Goal: Use online tool/utility: Utilize a website feature to perform a specific function

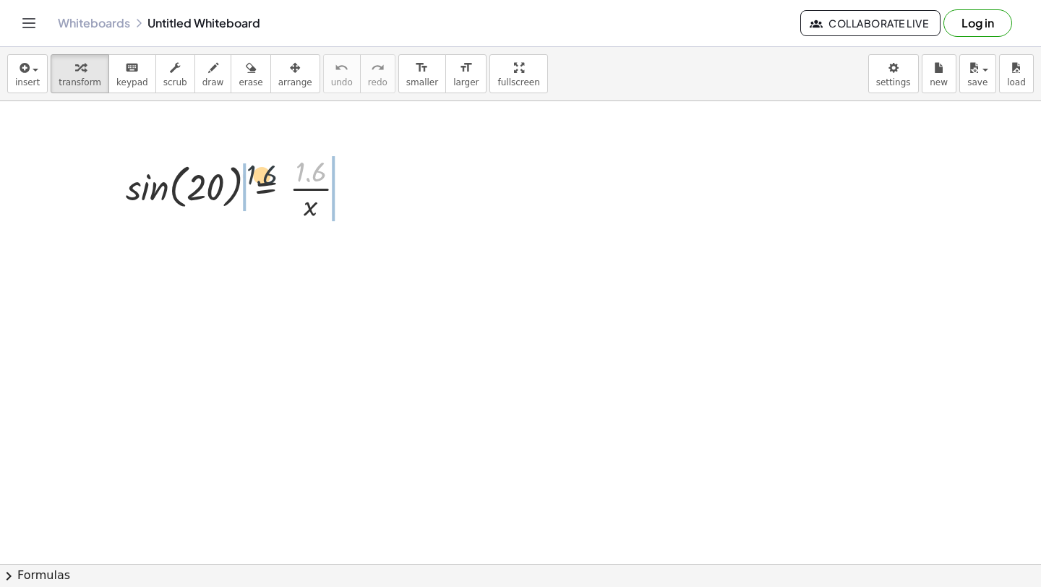
drag, startPoint x: 316, startPoint y: 179, endPoint x: 258, endPoint y: 185, distance: 58.1
click at [257, 186] on div at bounding box center [242, 187] width 247 height 72
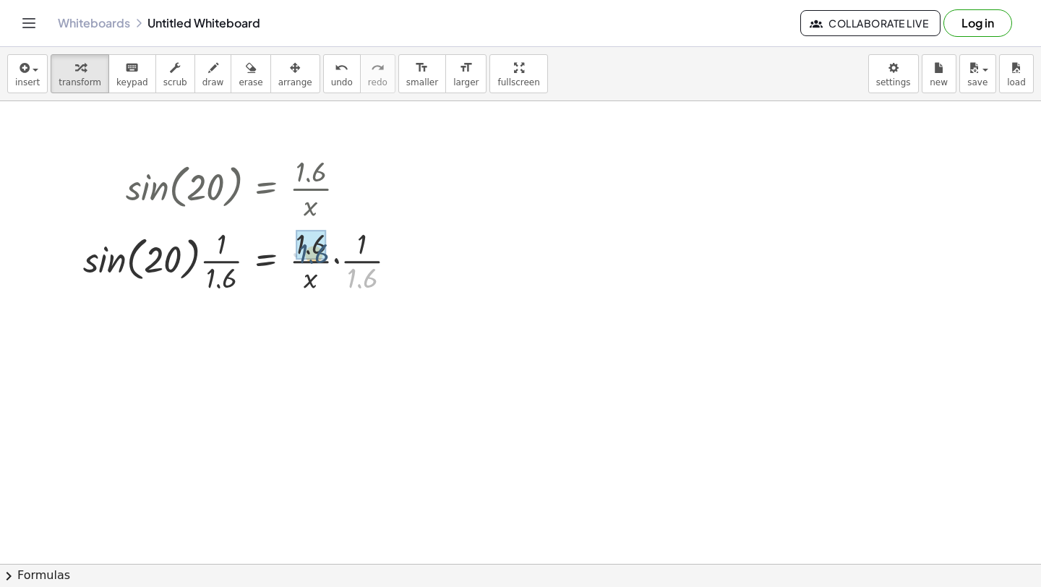
drag, startPoint x: 367, startPoint y: 274, endPoint x: 318, endPoint y: 248, distance: 55.6
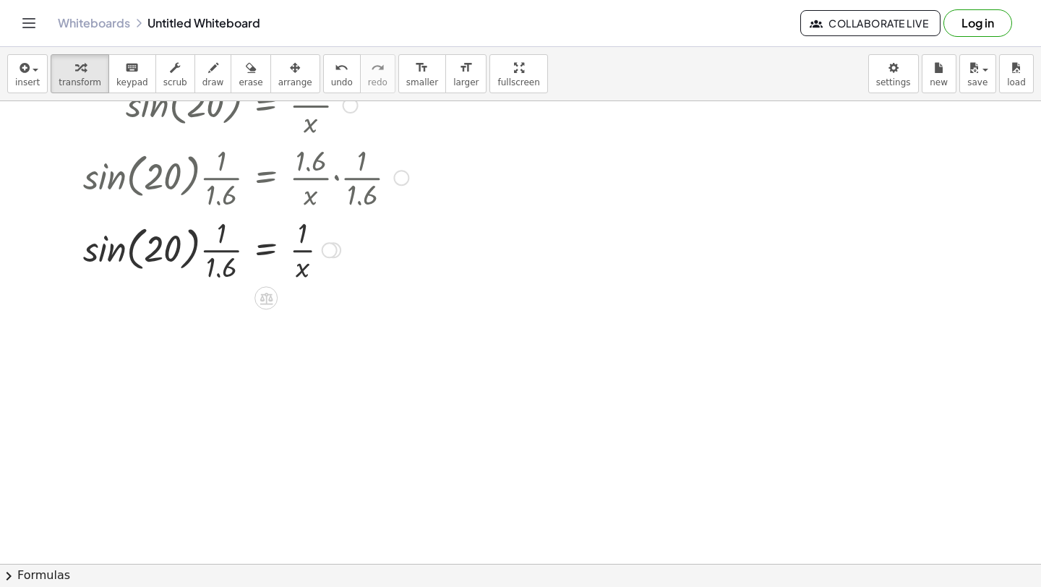
scroll to position [88, 0]
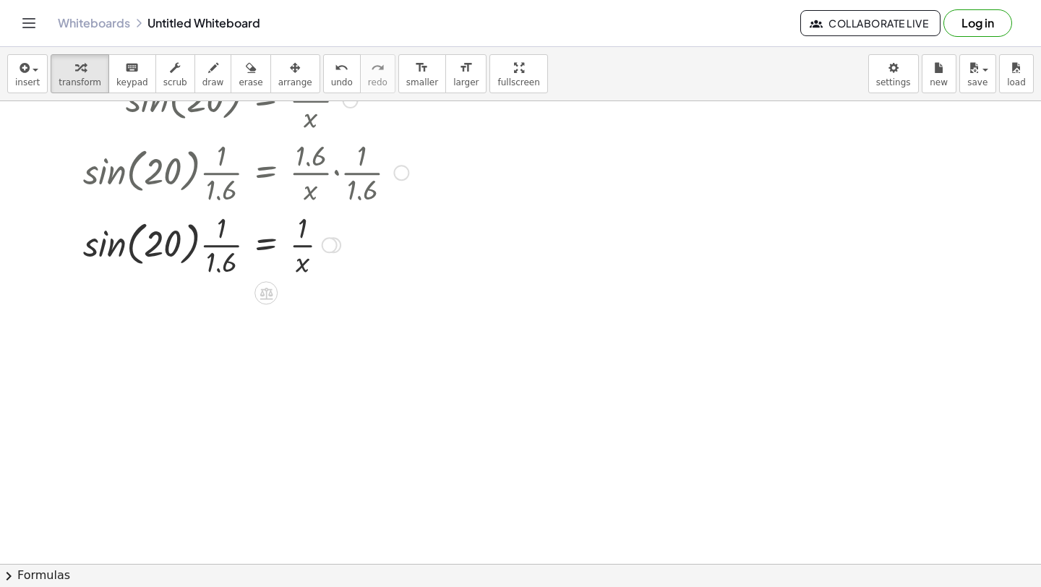
click at [277, 250] on div at bounding box center [246, 244] width 340 height 72
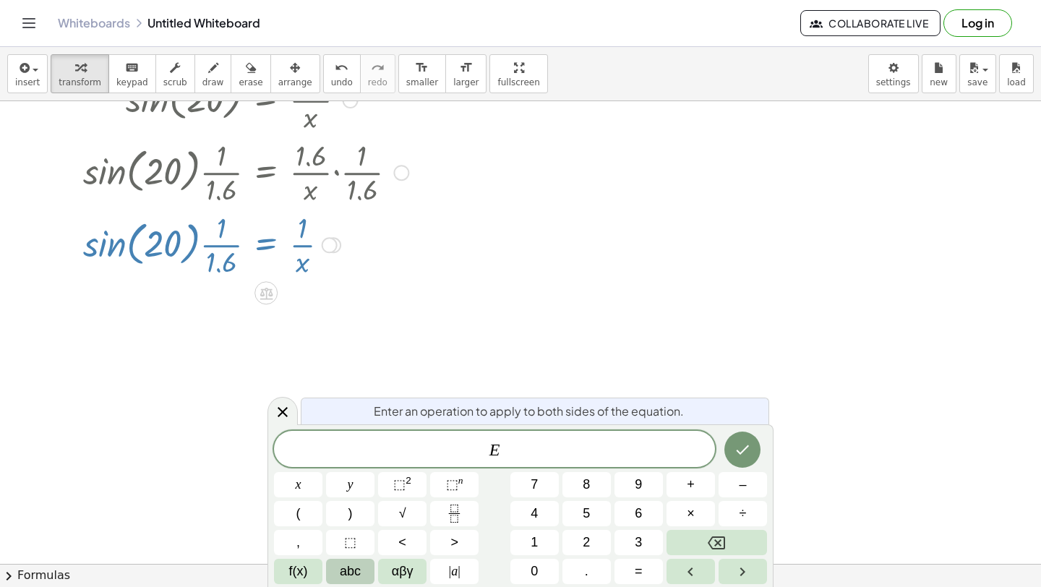
click at [362, 578] on button "abc" at bounding box center [350, 571] width 48 height 25
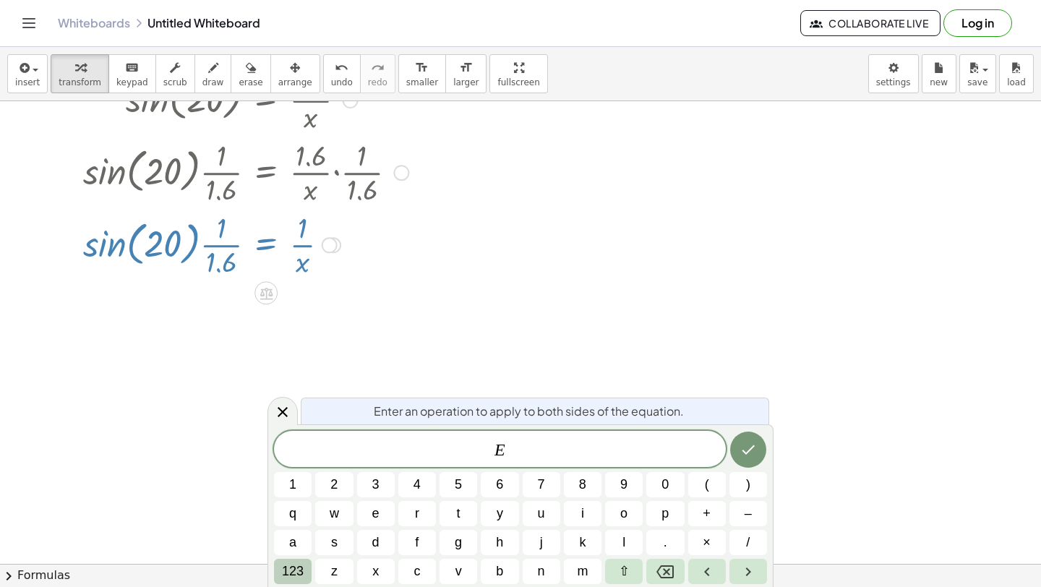
click at [300, 572] on span "123" at bounding box center [293, 572] width 22 height 20
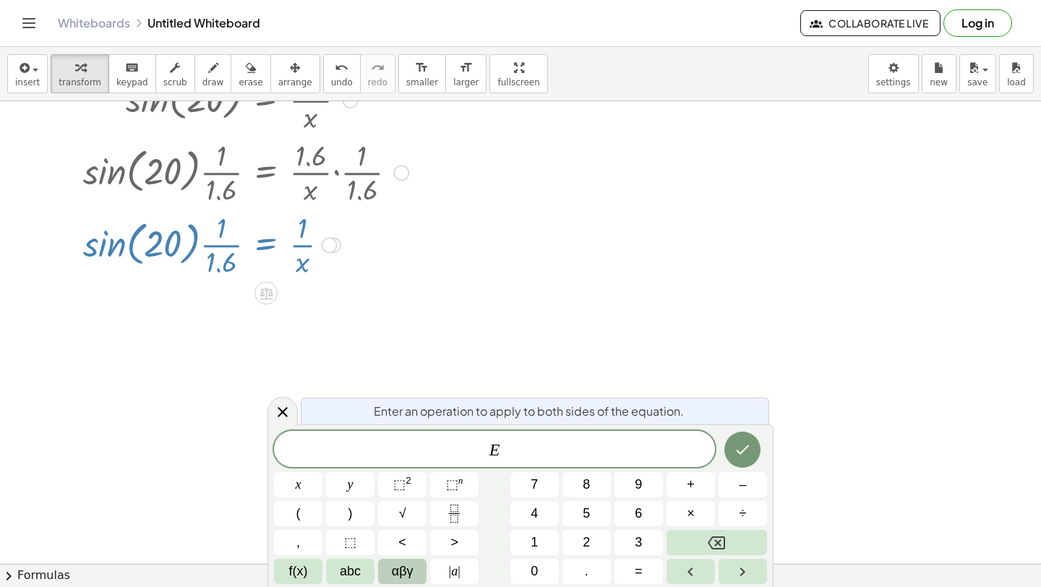
click at [394, 568] on span "αβγ" at bounding box center [403, 572] width 22 height 20
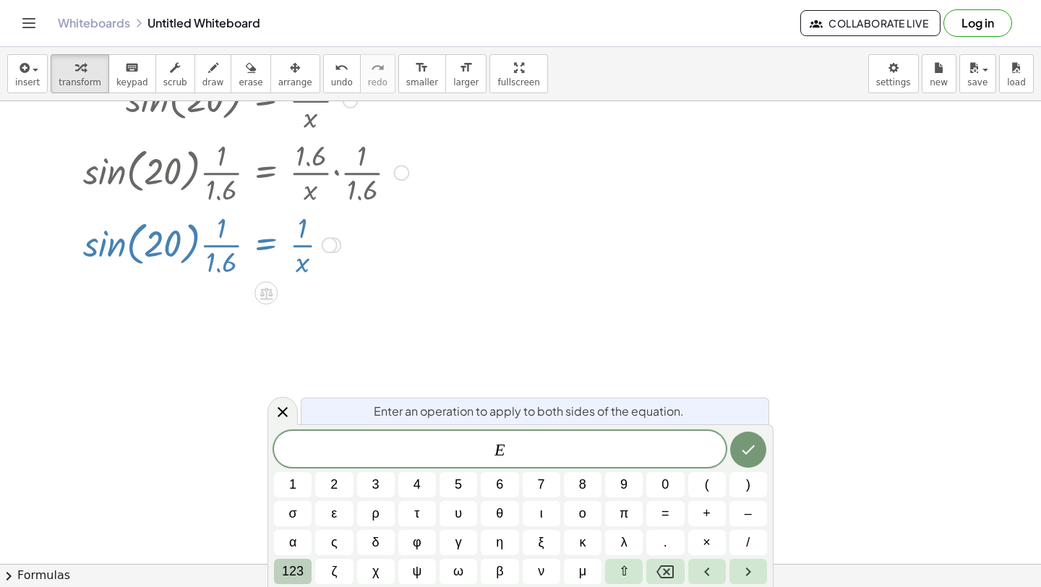
click at [294, 575] on span "123" at bounding box center [293, 572] width 22 height 20
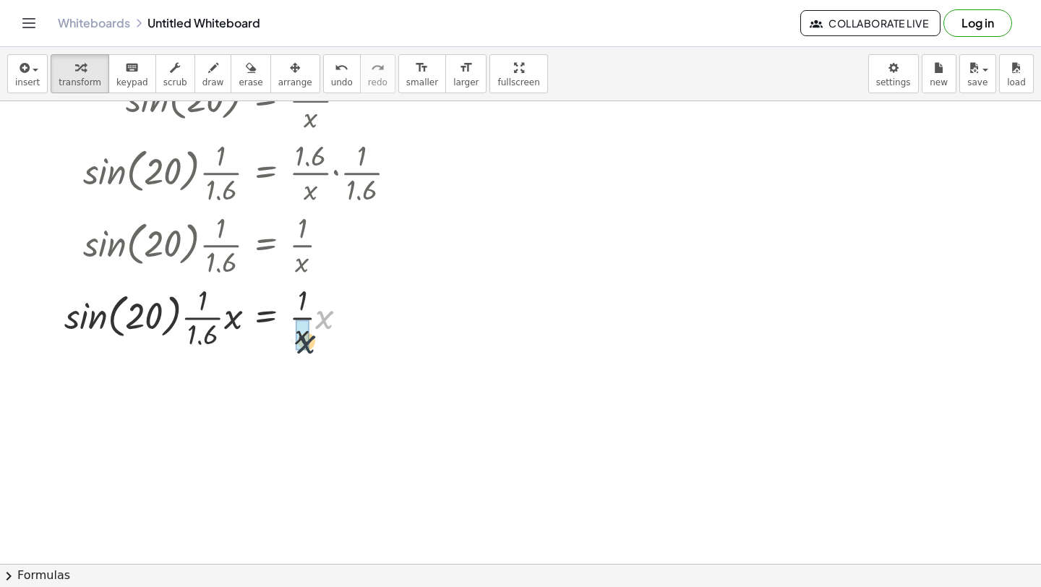
drag, startPoint x: 321, startPoint y: 314, endPoint x: 302, endPoint y: 337, distance: 29.8
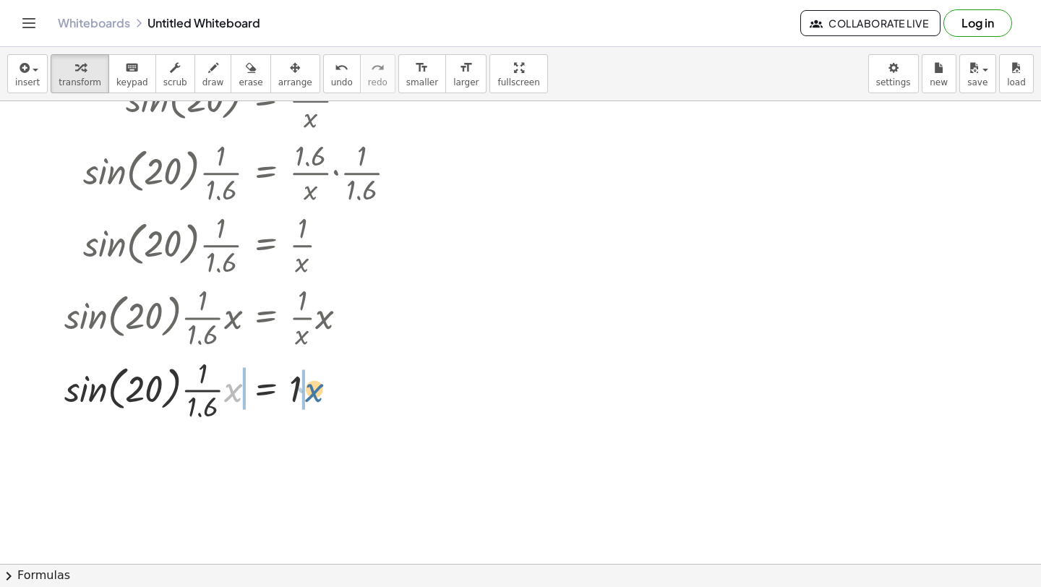
drag, startPoint x: 236, startPoint y: 391, endPoint x: 312, endPoint y: 389, distance: 76.7
click at [314, 390] on div at bounding box center [236, 389] width 359 height 72
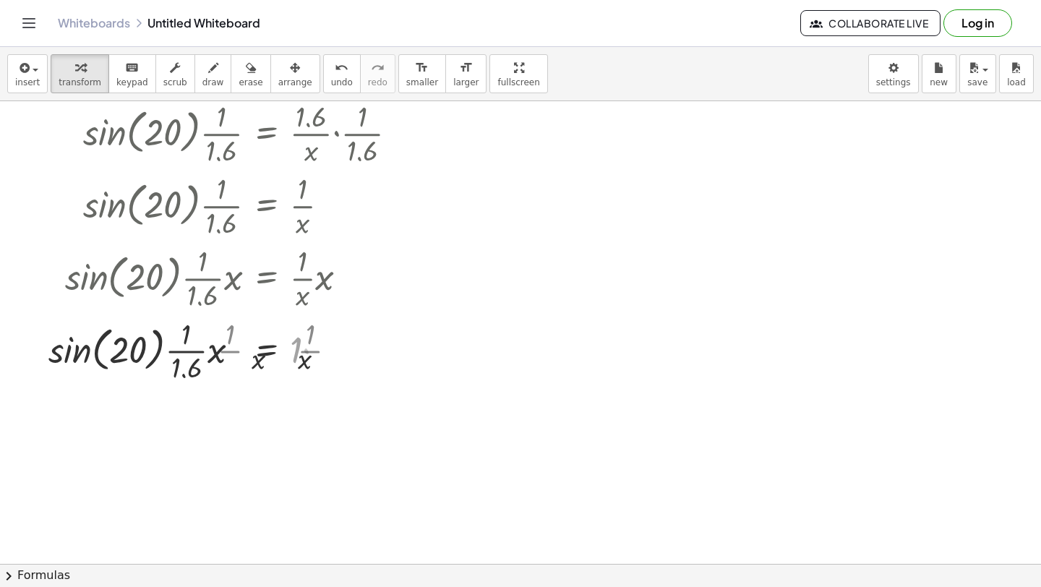
scroll to position [137, 0]
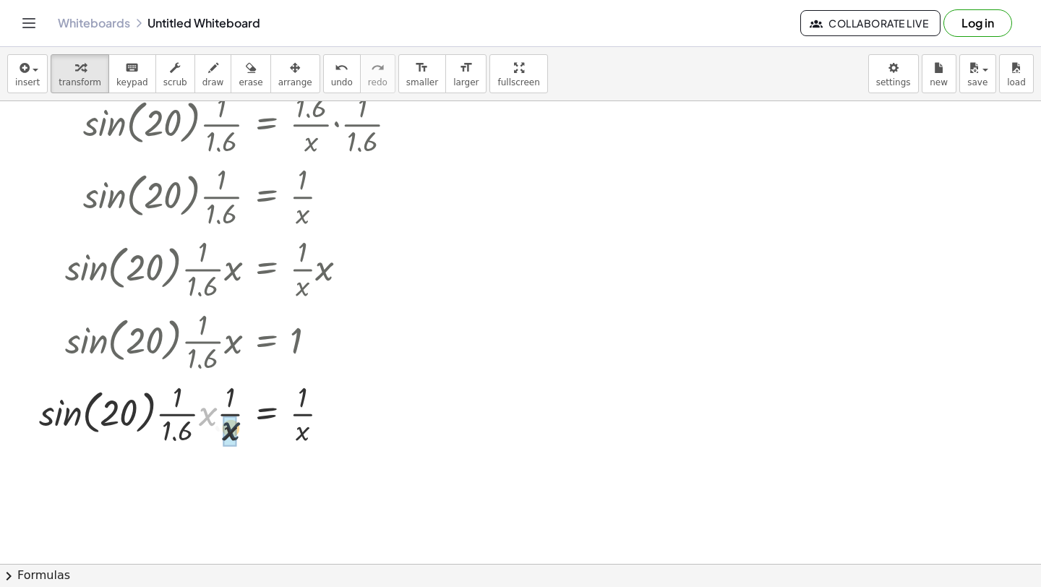
drag, startPoint x: 200, startPoint y: 418, endPoint x: 222, endPoint y: 430, distance: 24.9
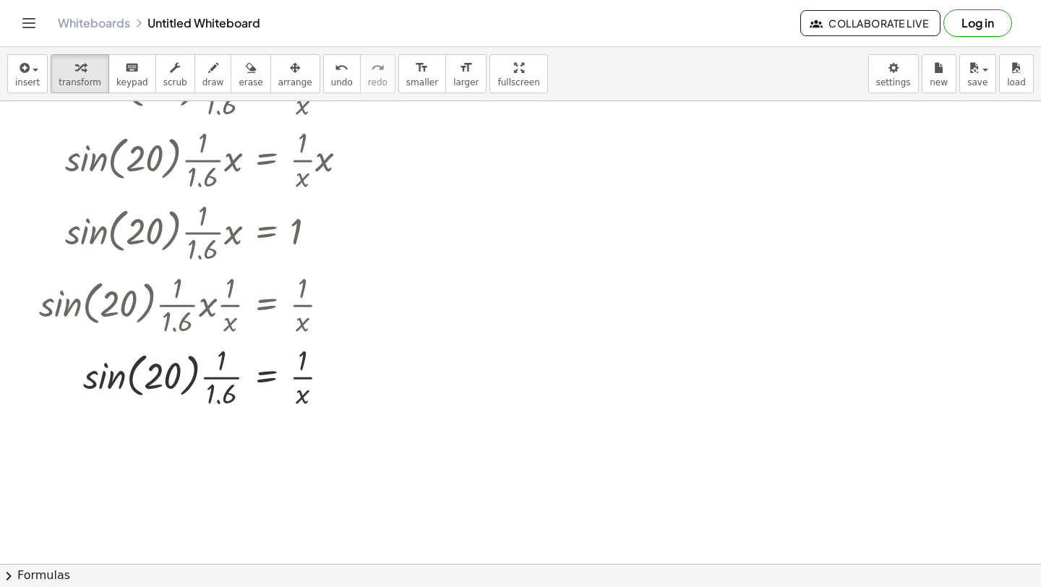
scroll to position [247, 0]
click at [264, 378] on div at bounding box center [224, 374] width 385 height 72
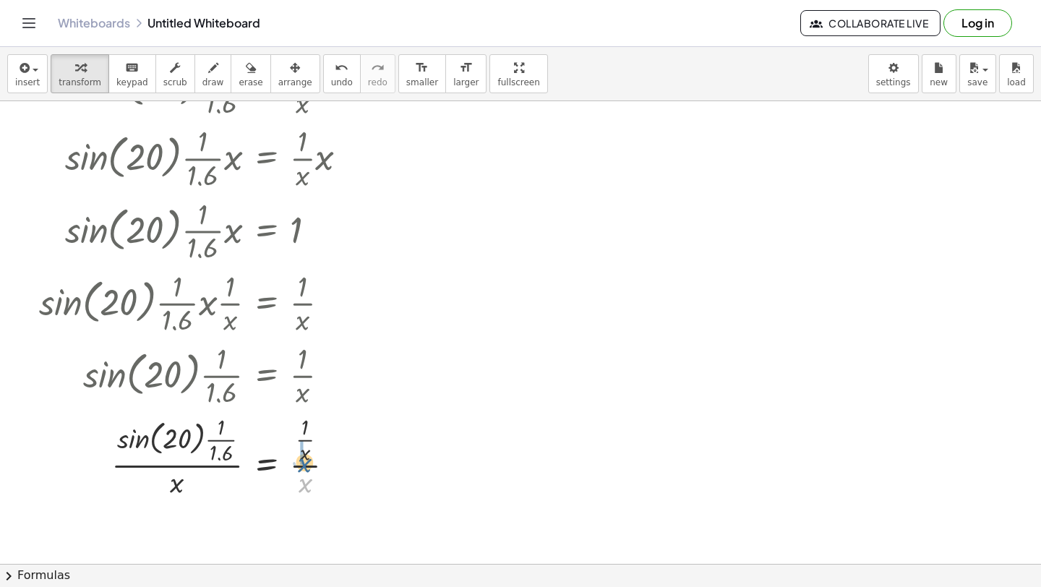
drag, startPoint x: 305, startPoint y: 480, endPoint x: 303, endPoint y: 454, distance: 25.4
click at [303, 454] on div at bounding box center [224, 456] width 385 height 90
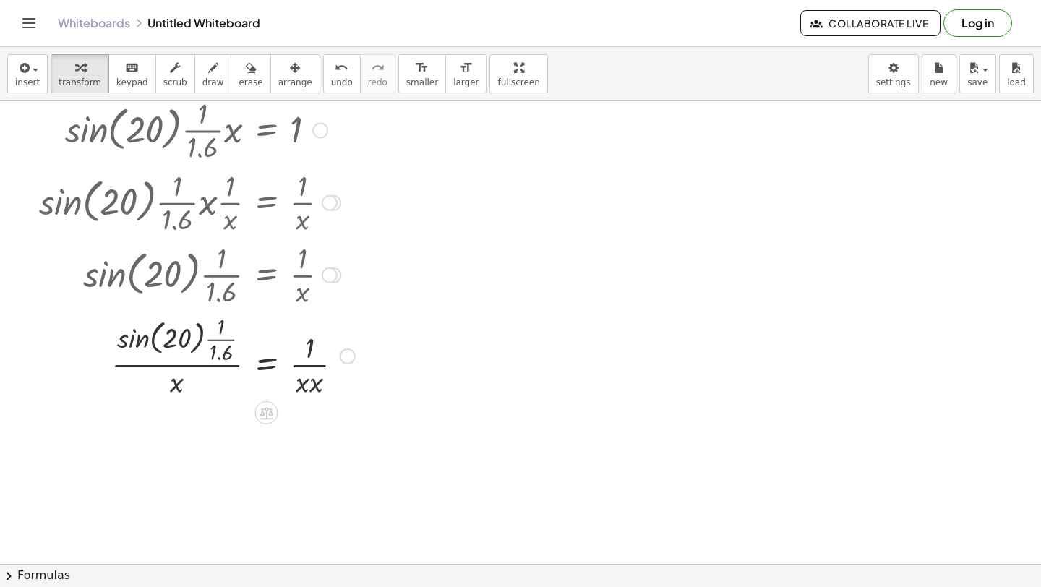
scroll to position [349, 0]
click at [323, 83] on button "undo undo" at bounding box center [342, 73] width 38 height 39
click at [331, 79] on span "undo" at bounding box center [342, 82] width 22 height 10
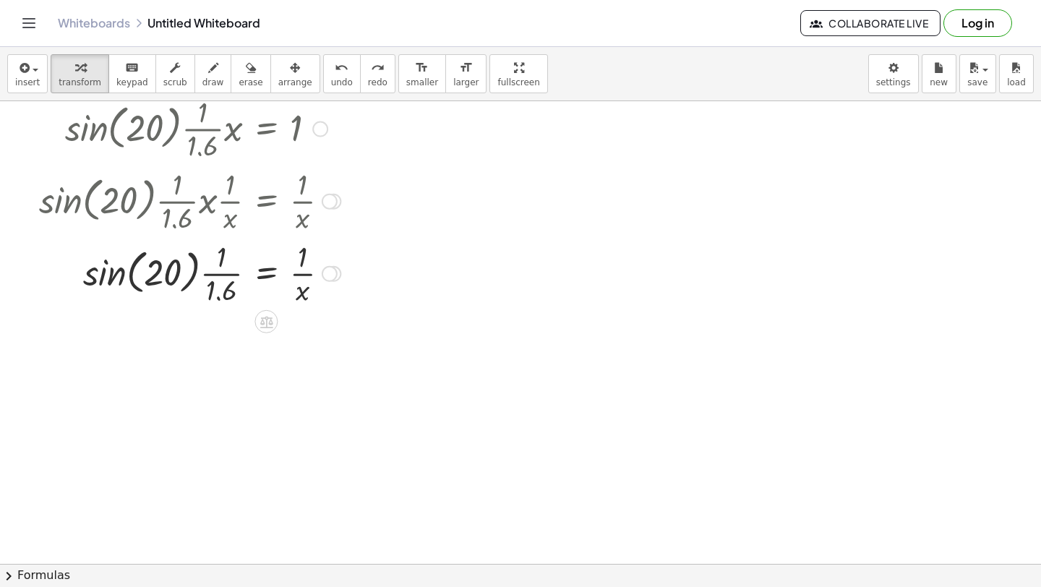
click at [116, 284] on div at bounding box center [207, 273] width 407 height 72
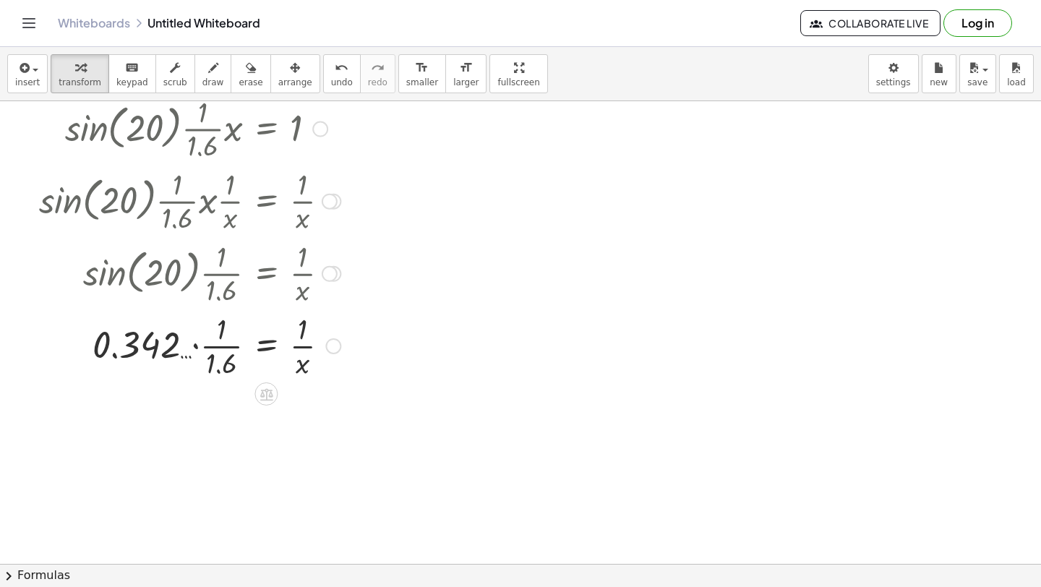
click at [194, 347] on div at bounding box center [224, 345] width 385 height 72
click at [198, 421] on div at bounding box center [224, 417] width 385 height 72
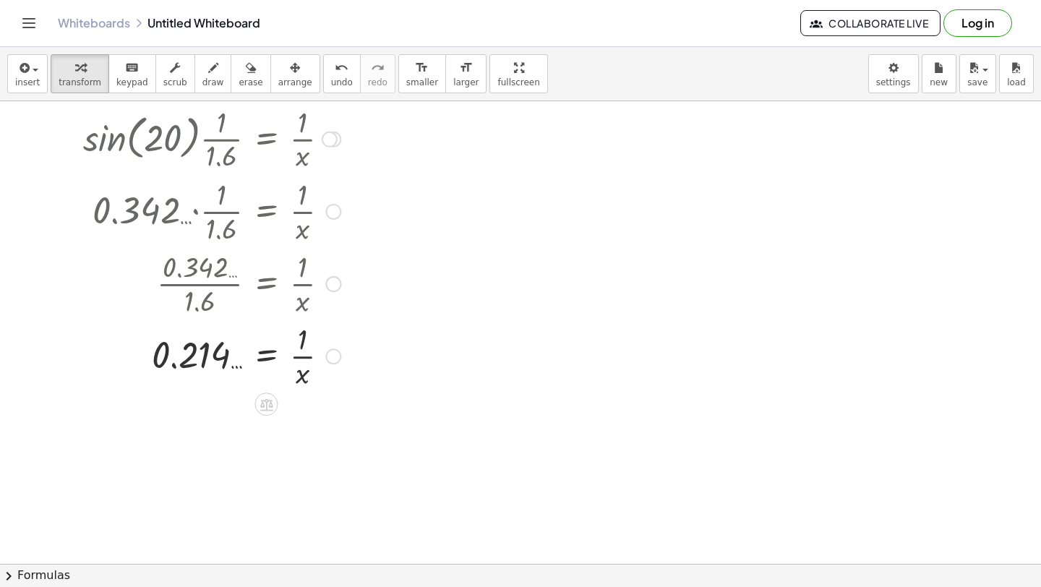
scroll to position [483, 0]
click at [260, 362] on div at bounding box center [224, 356] width 385 height 72
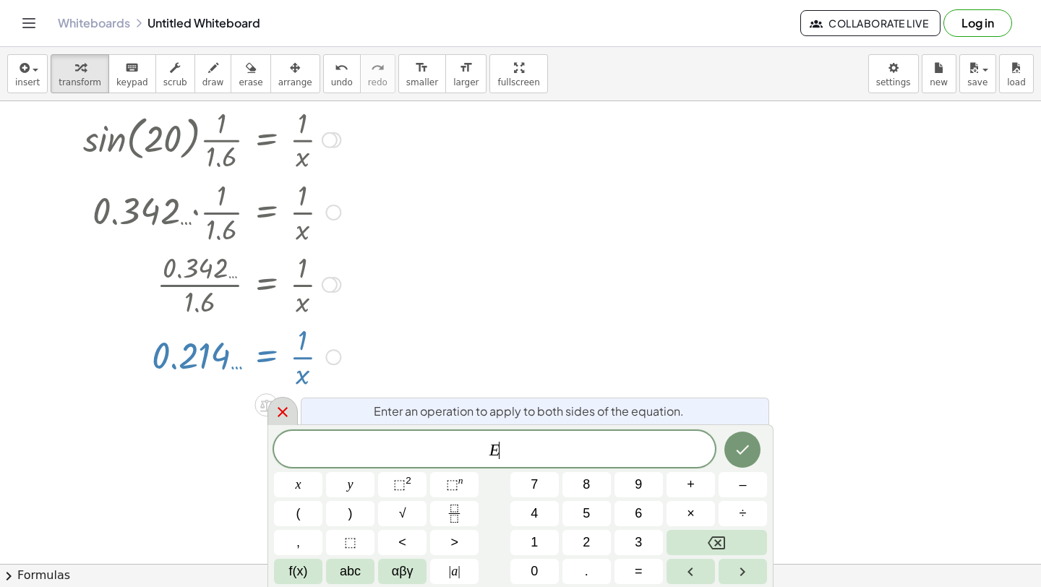
click at [274, 406] on icon at bounding box center [282, 412] width 17 height 17
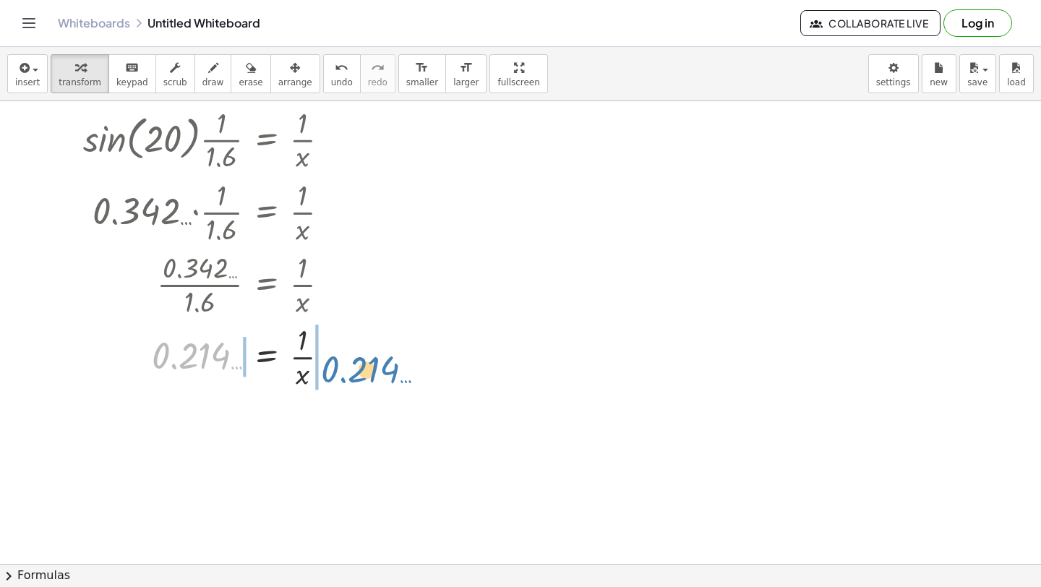
drag, startPoint x: 174, startPoint y: 359, endPoint x: 344, endPoint y: 372, distance: 171.2
click at [344, 372] on div at bounding box center [224, 356] width 385 height 72
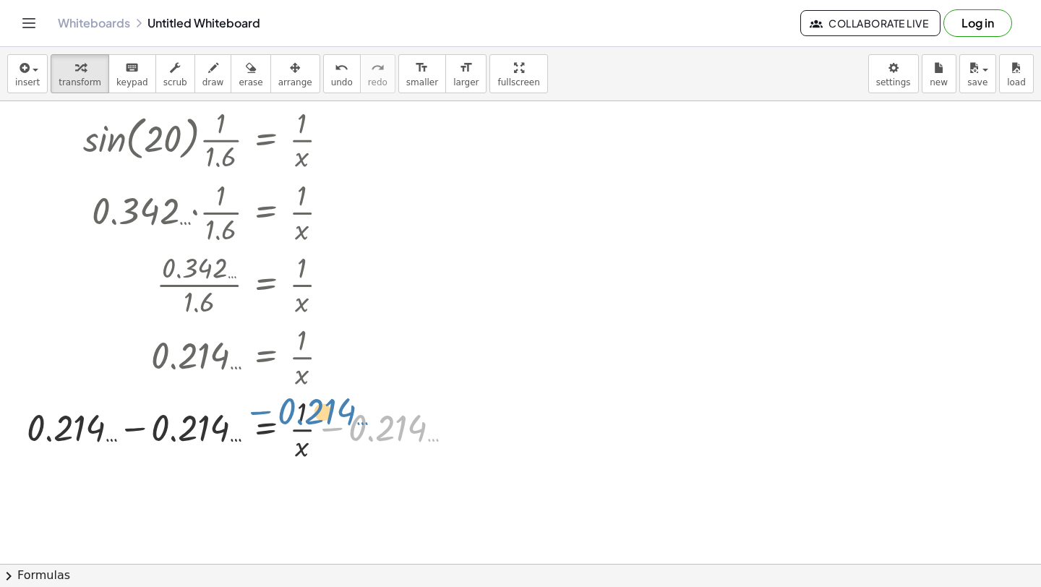
drag, startPoint x: 378, startPoint y: 436, endPoint x: 354, endPoint y: 433, distance: 24.0
click at [354, 434] on div at bounding box center [246, 428] width 453 height 72
click at [131, 430] on div at bounding box center [246, 428] width 453 height 72
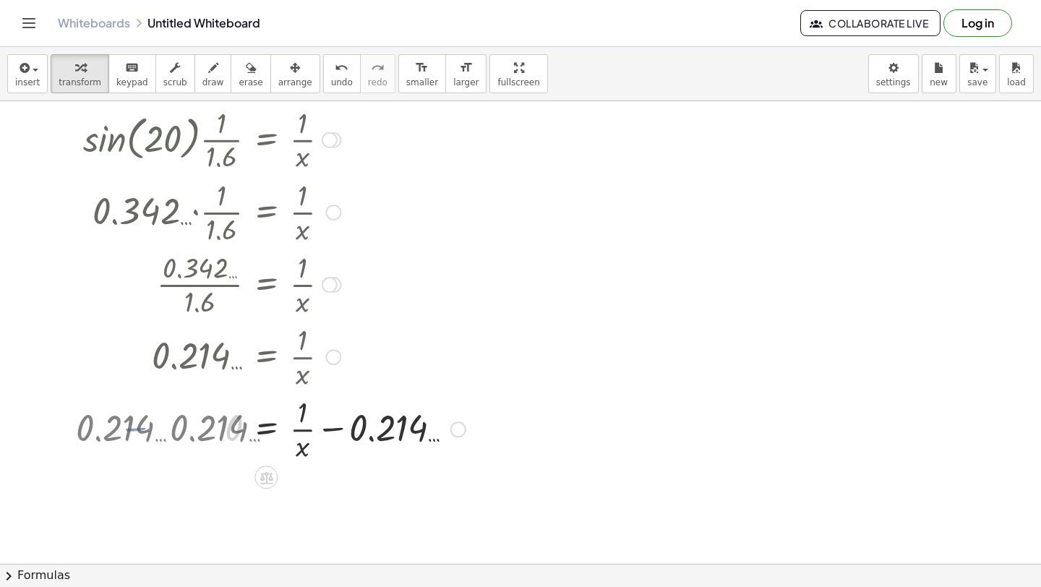
scroll to position [563, 0]
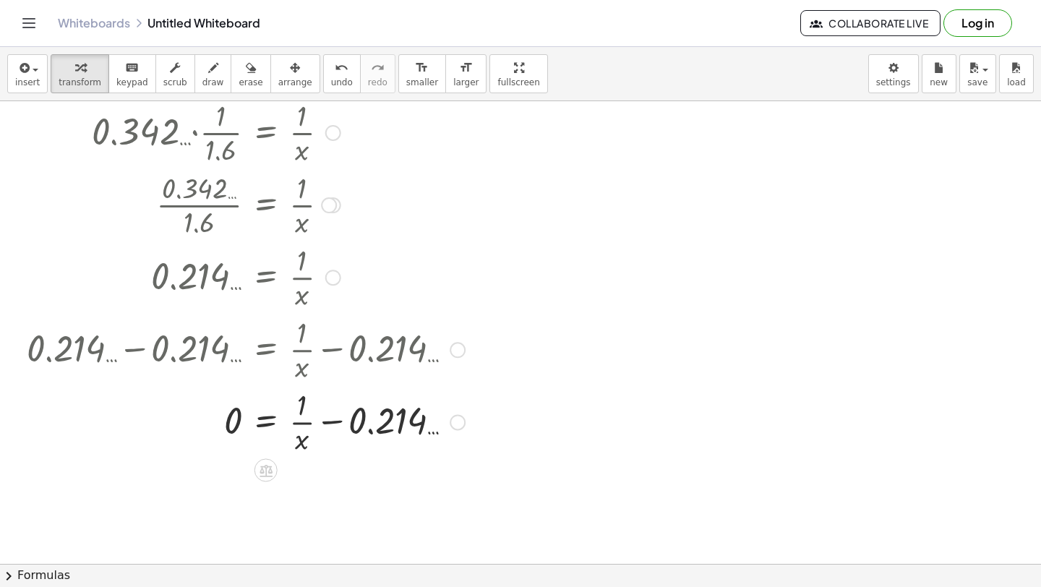
click at [333, 440] on div at bounding box center [246, 421] width 453 height 72
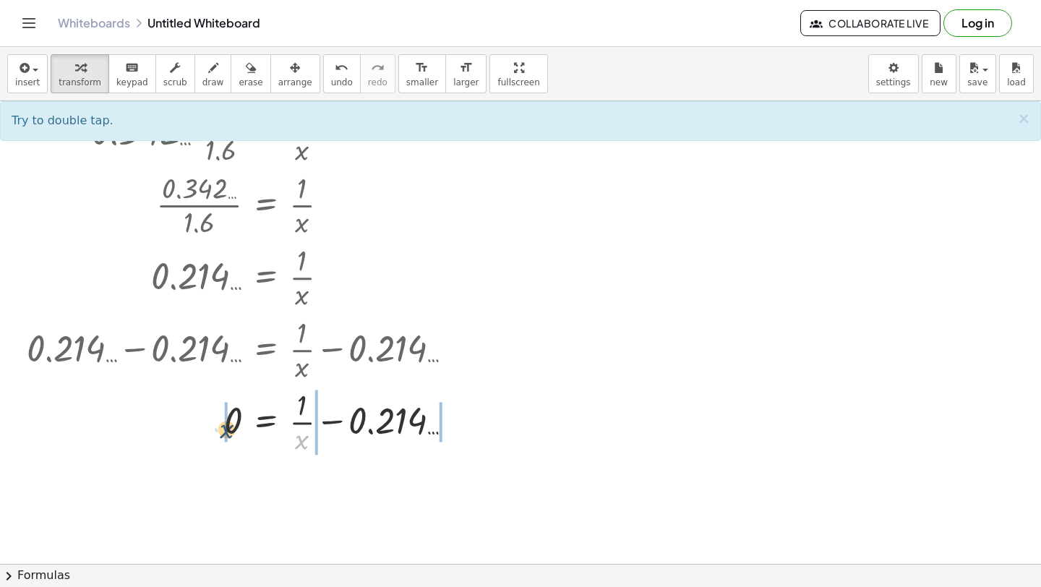
drag, startPoint x: 300, startPoint y: 445, endPoint x: 226, endPoint y: 434, distance: 75.3
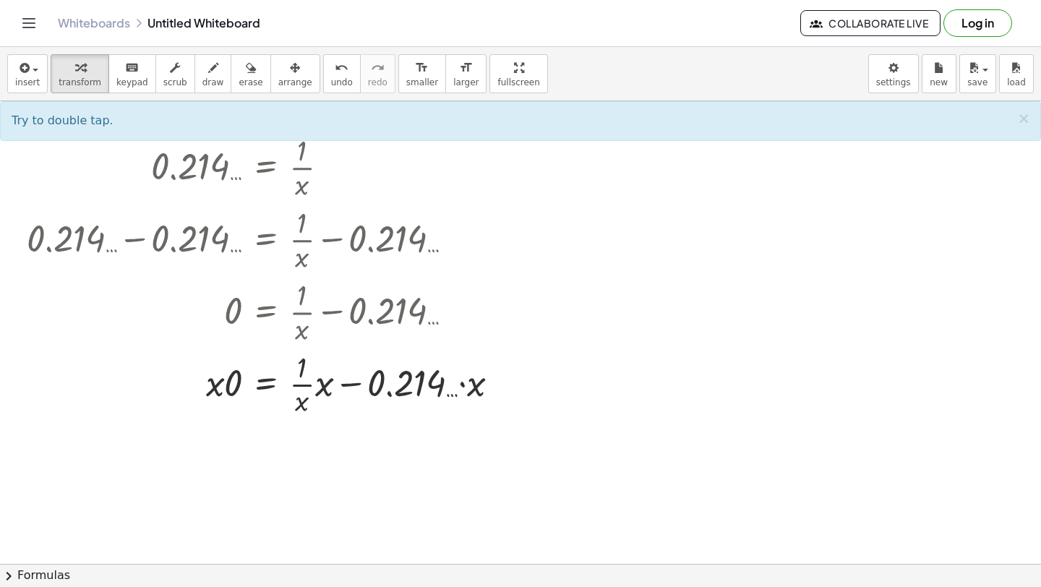
scroll to position [674, 0]
drag, startPoint x: 321, startPoint y: 388, endPoint x: 305, endPoint y: 404, distance: 22.5
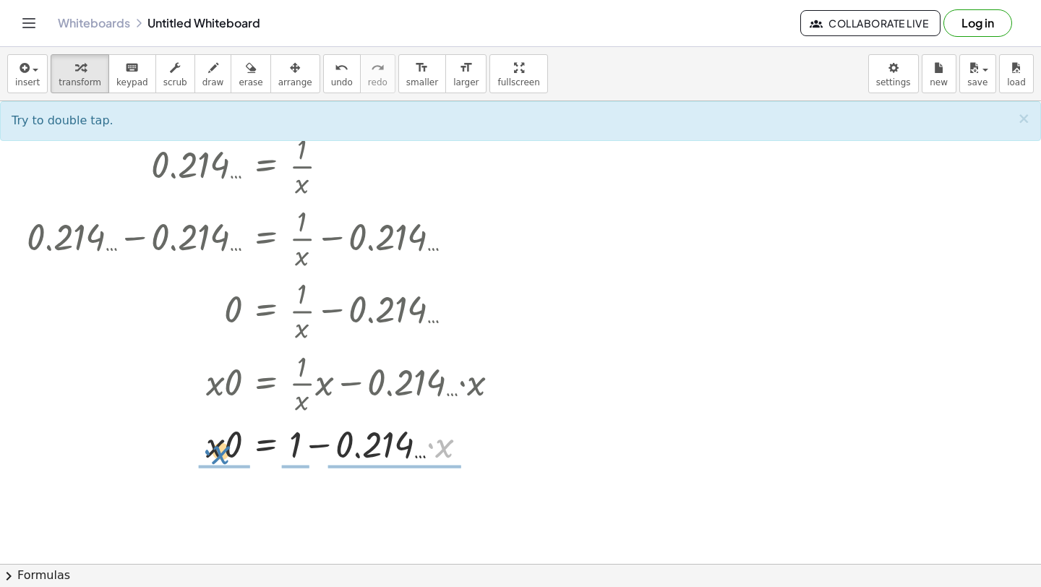
drag, startPoint x: 446, startPoint y: 451, endPoint x: 223, endPoint y: 456, distance: 223.5
click at [223, 456] on div at bounding box center [269, 443] width 498 height 49
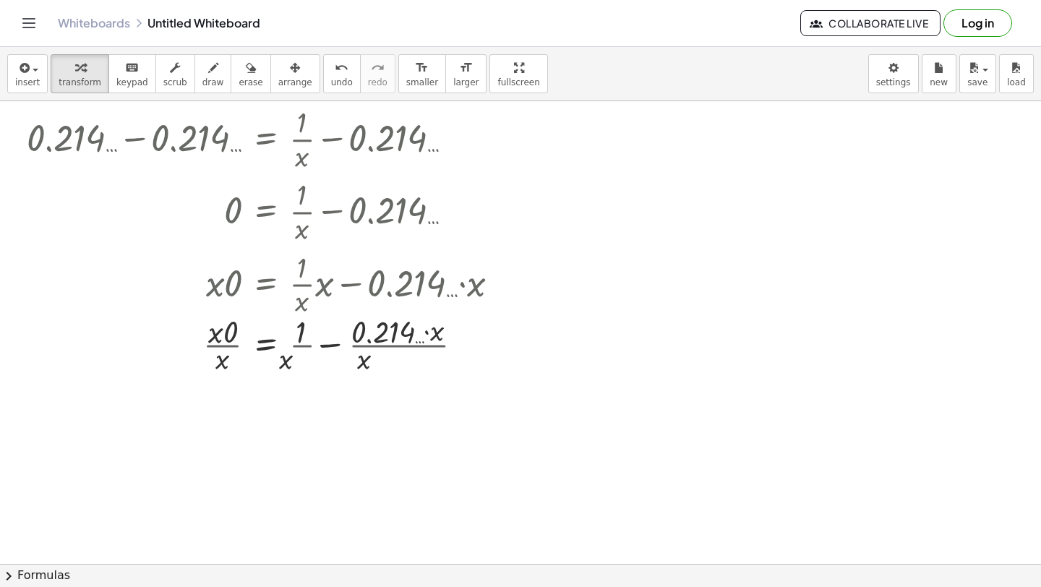
scroll to position [775, 0]
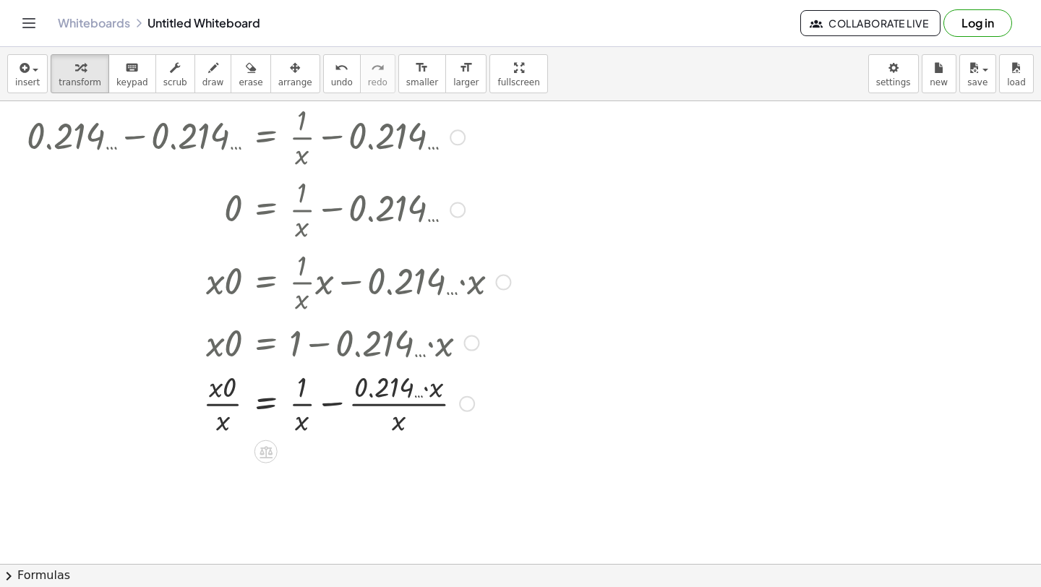
click at [333, 412] on div at bounding box center [269, 403] width 498 height 72
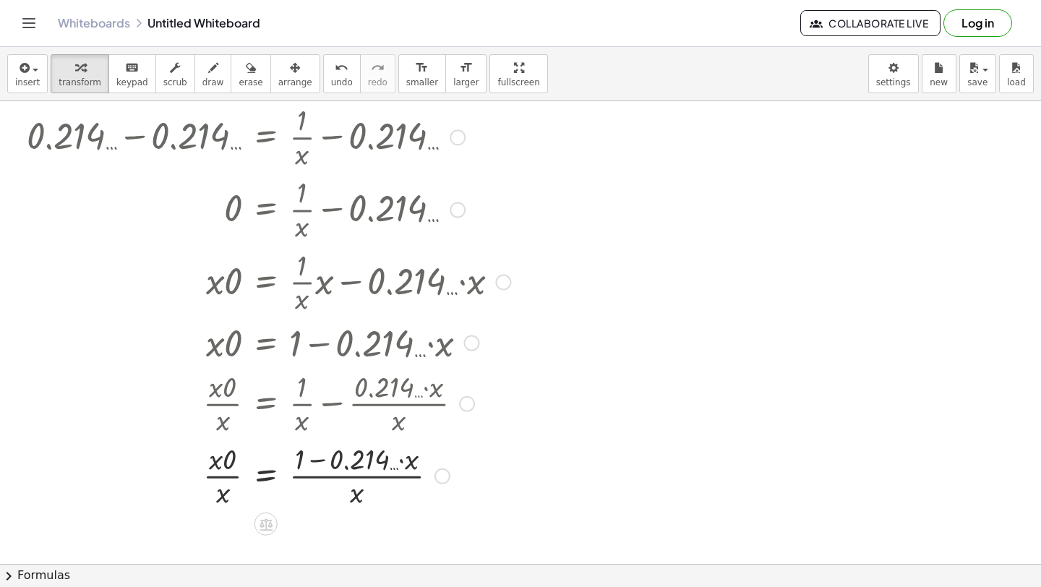
click at [323, 451] on div at bounding box center [269, 475] width 498 height 72
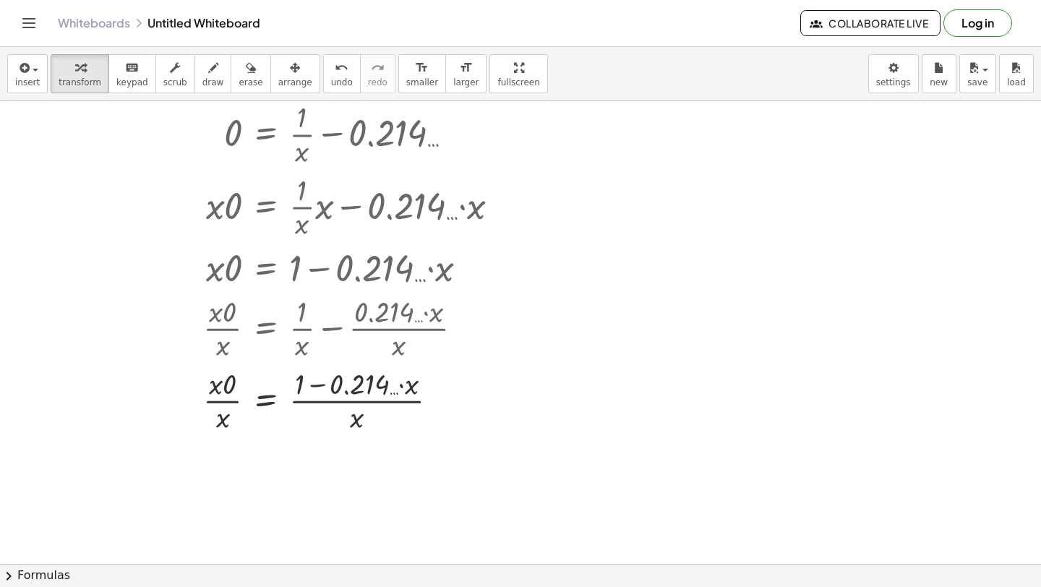
scroll to position [855, 0]
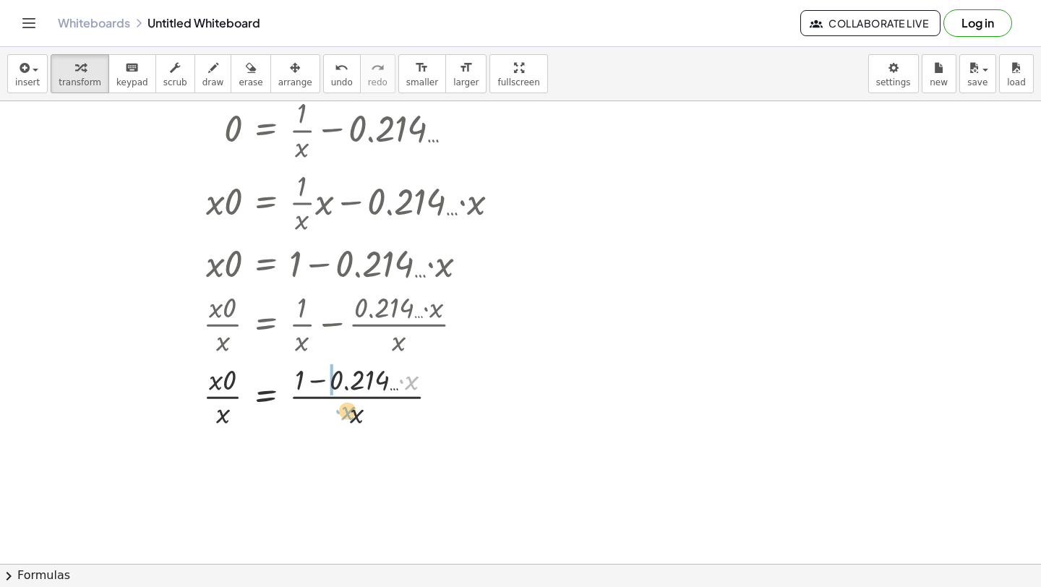
drag, startPoint x: 409, startPoint y: 388, endPoint x: 336, endPoint y: 409, distance: 76.2
click at [336, 409] on div at bounding box center [269, 395] width 498 height 72
click at [335, 401] on div at bounding box center [269, 395] width 498 height 72
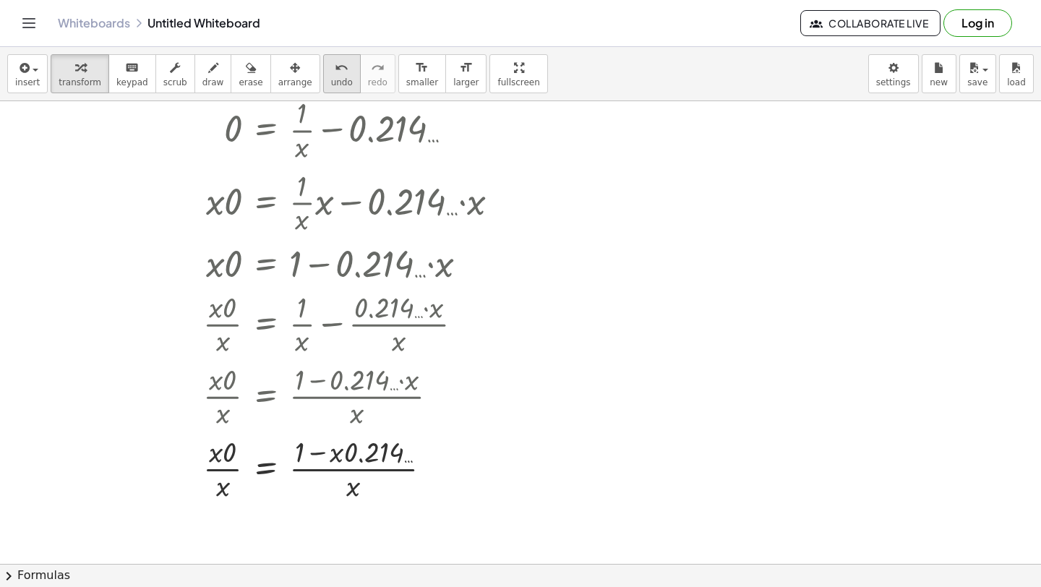
click at [335, 74] on icon "undo" at bounding box center [342, 67] width 14 height 17
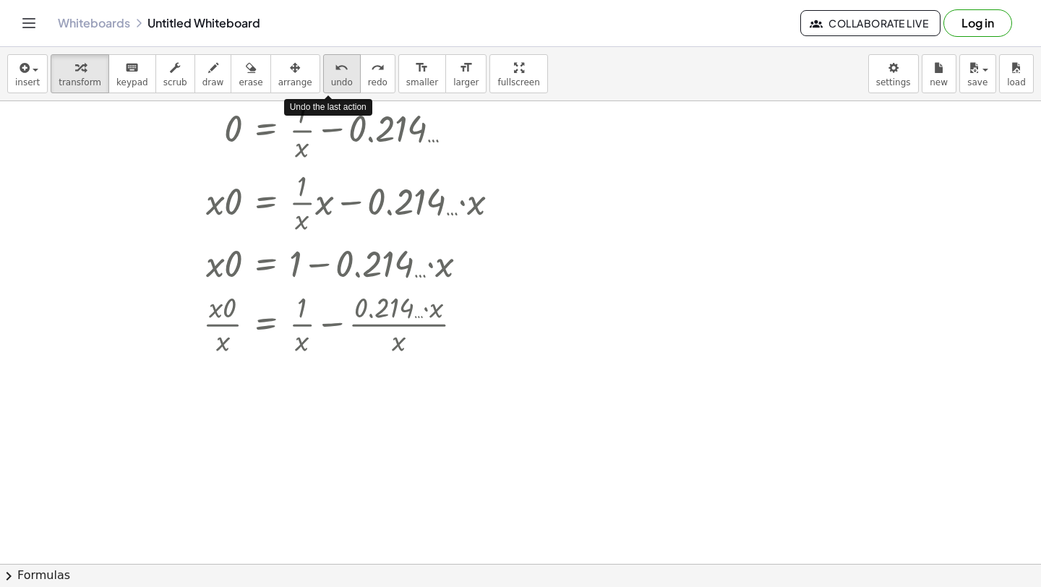
click at [335, 74] on icon "undo" at bounding box center [342, 67] width 14 height 17
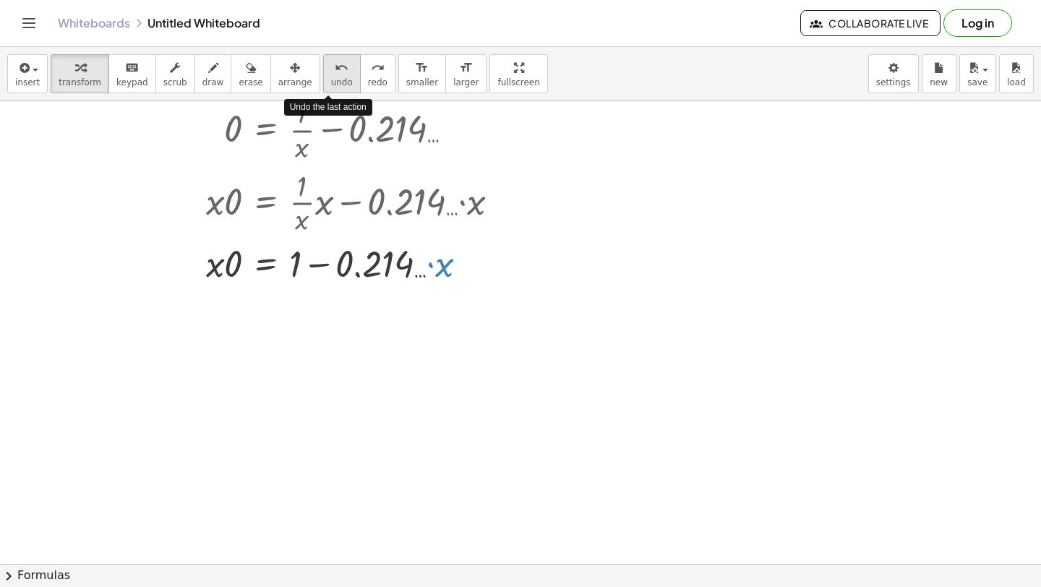
click at [335, 74] on icon "undo" at bounding box center [342, 67] width 14 height 17
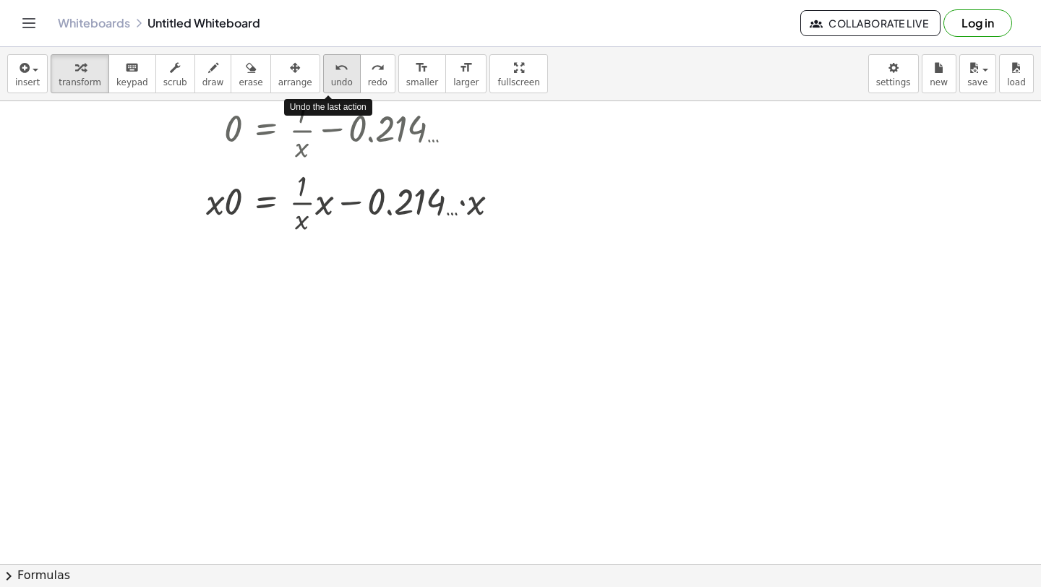
click at [335, 74] on icon "undo" at bounding box center [342, 67] width 14 height 17
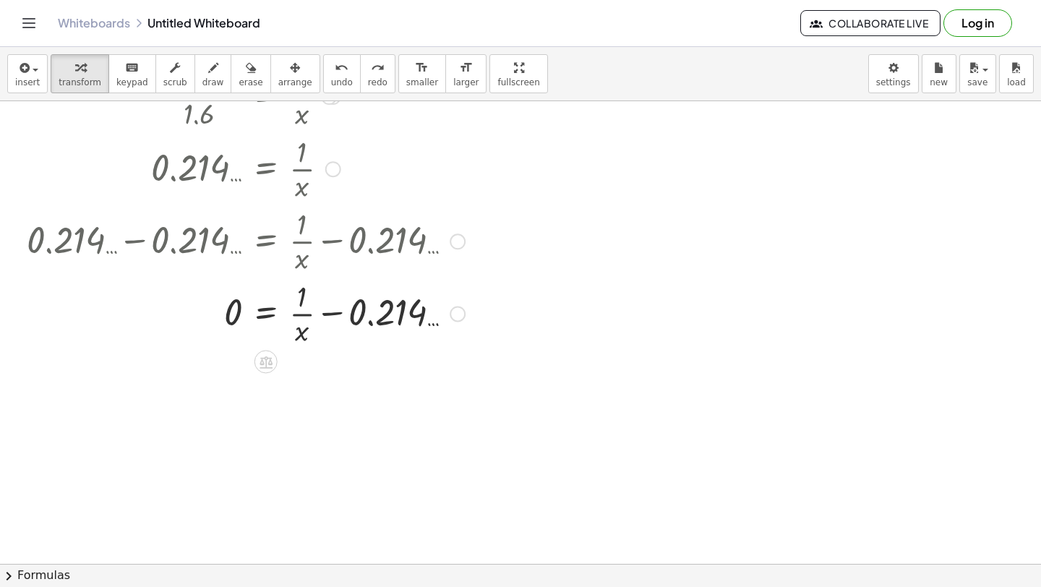
scroll to position [660, 0]
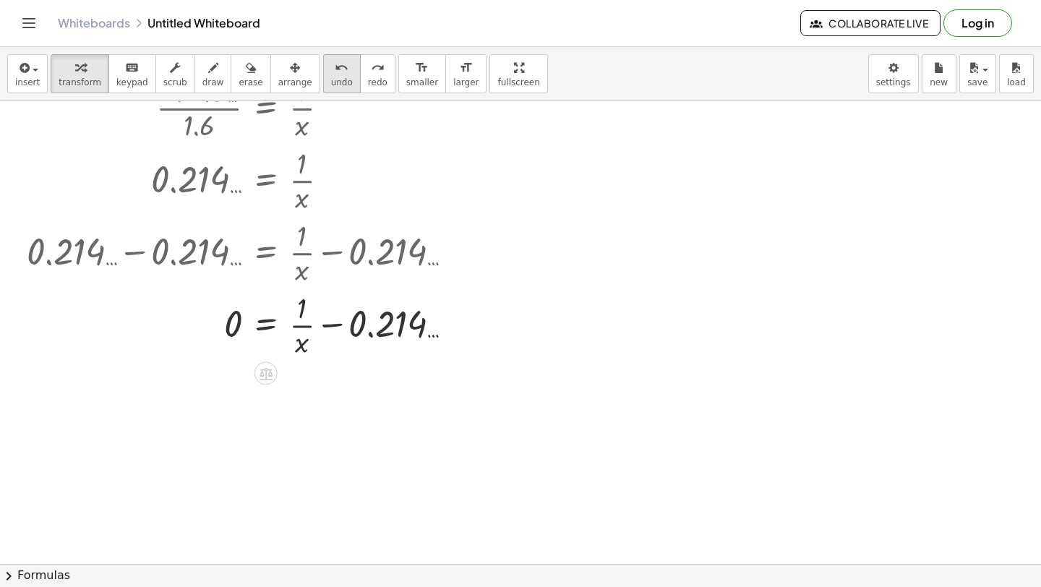
click at [331, 85] on span "undo" at bounding box center [342, 82] width 22 height 10
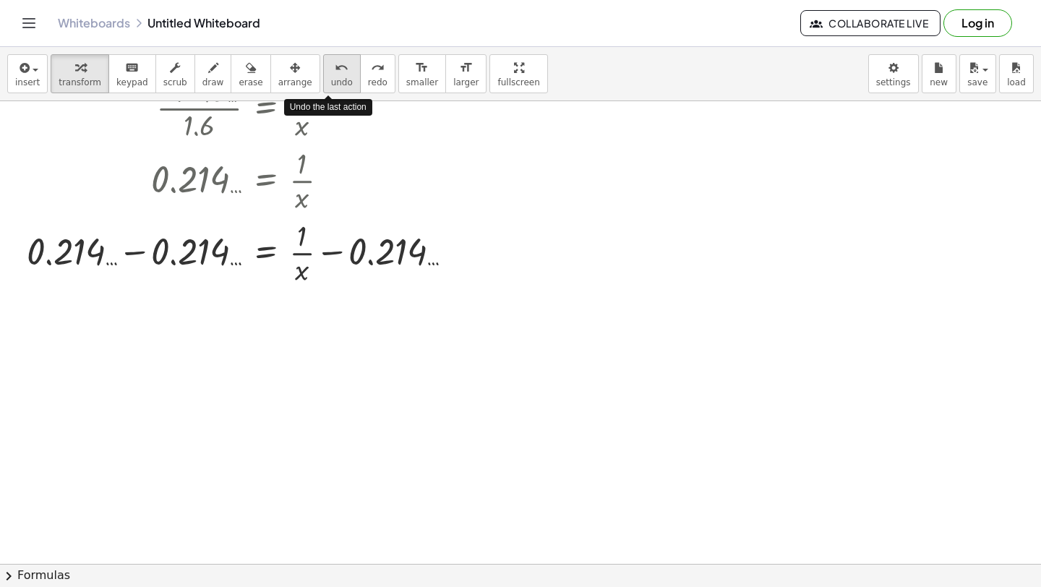
click at [331, 84] on span "undo" at bounding box center [342, 82] width 22 height 10
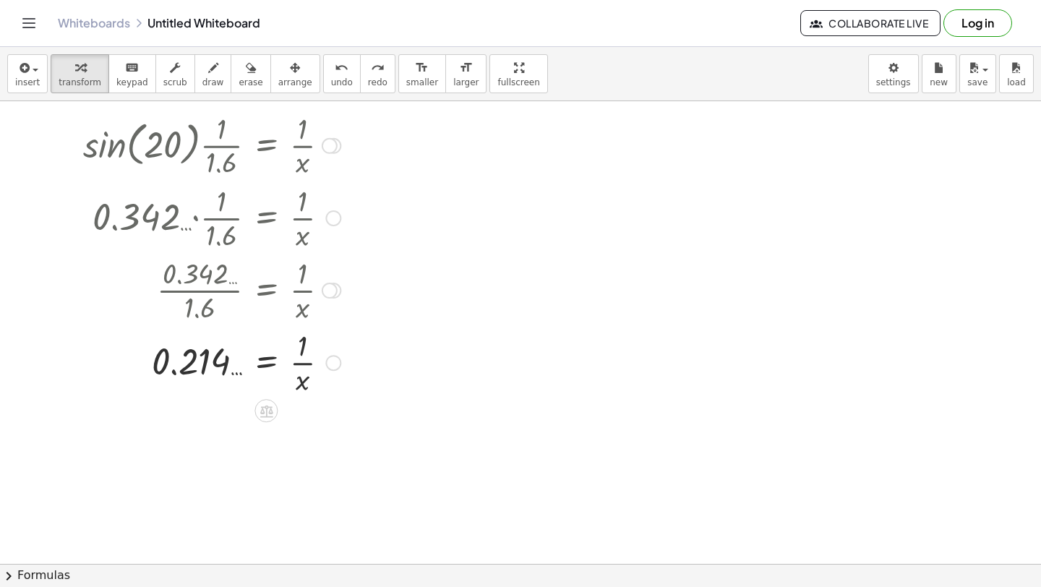
scroll to position [478, 0]
click at [323, 87] on button "undo undo" at bounding box center [342, 73] width 38 height 39
click at [331, 86] on span "undo" at bounding box center [342, 82] width 22 height 10
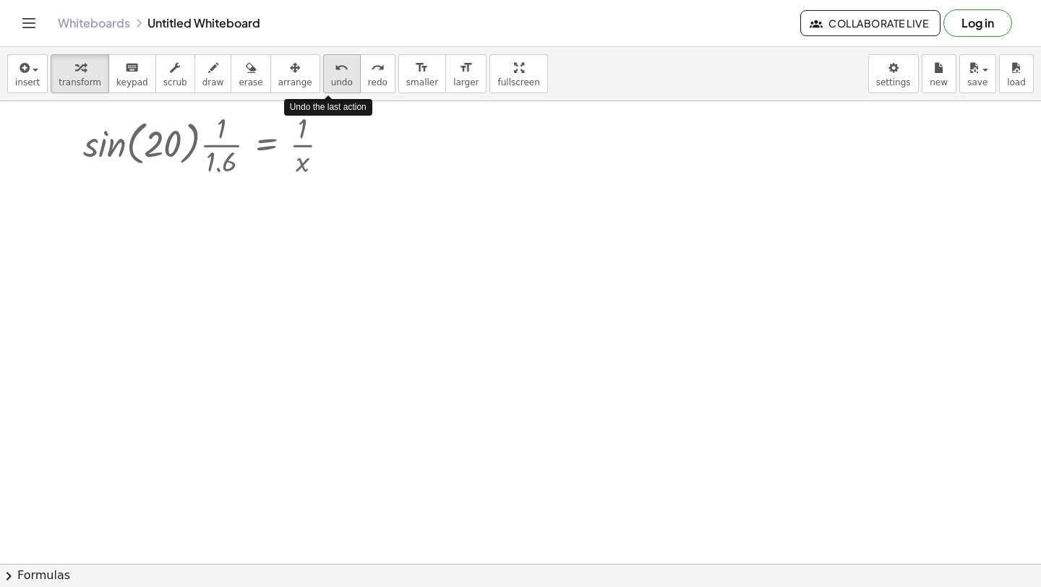
click at [331, 86] on span "undo" at bounding box center [342, 82] width 22 height 10
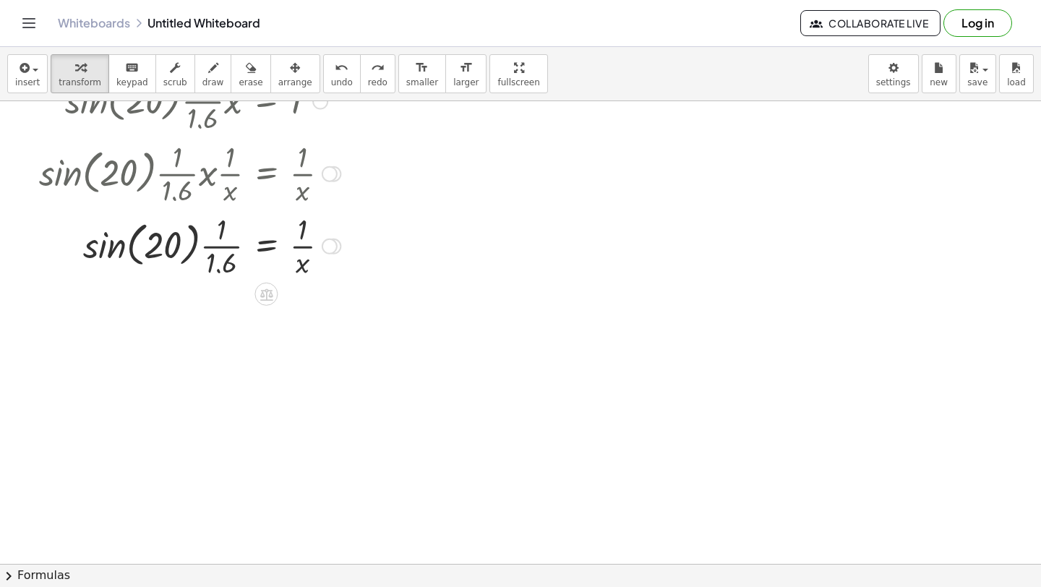
scroll to position [378, 0]
click at [223, 258] on div at bounding box center [224, 244] width 385 height 72
drag, startPoint x: 223, startPoint y: 258, endPoint x: 186, endPoint y: 254, distance: 37.9
click at [185, 254] on div at bounding box center [224, 244] width 385 height 72
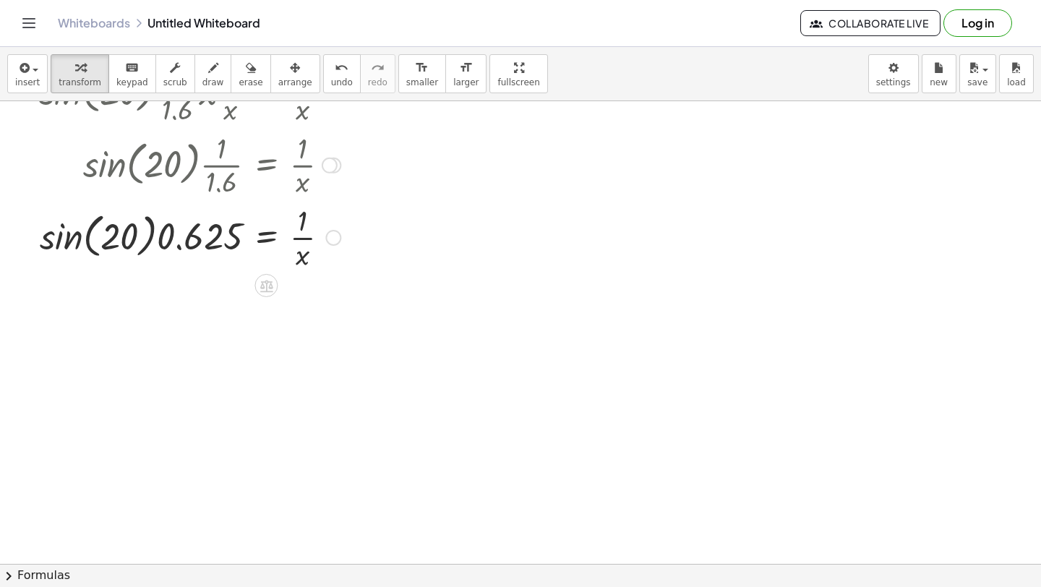
scroll to position [462, 0]
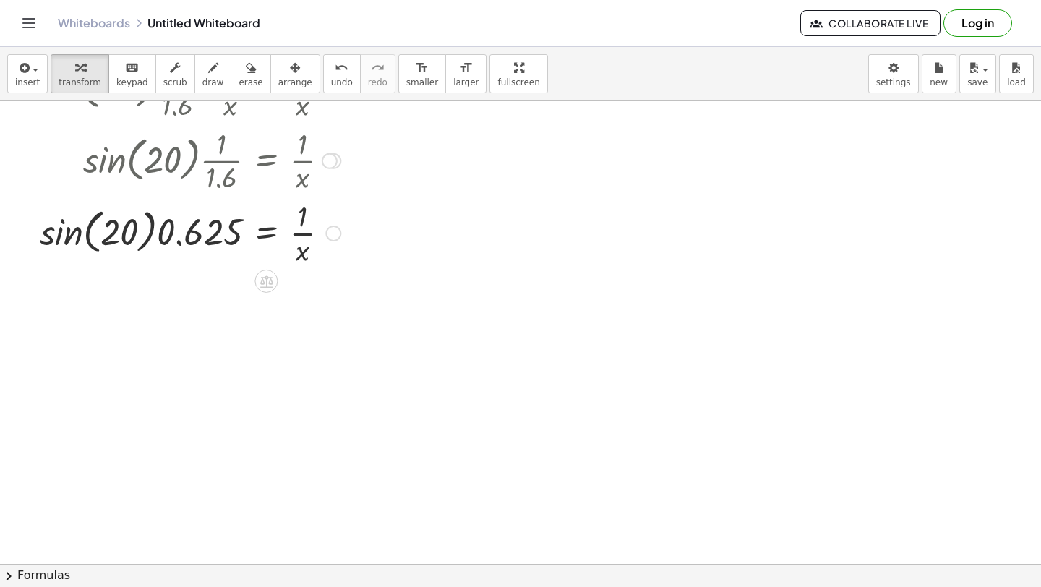
click at [143, 240] on div at bounding box center [224, 232] width 385 height 72
click at [72, 236] on div at bounding box center [224, 232] width 385 height 72
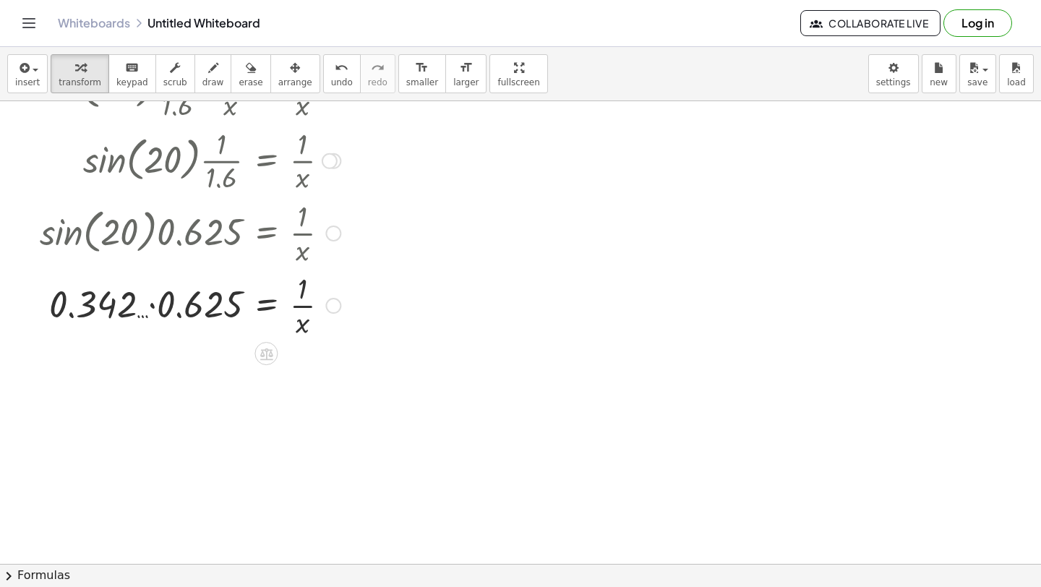
click at [155, 305] on div at bounding box center [224, 304] width 385 height 72
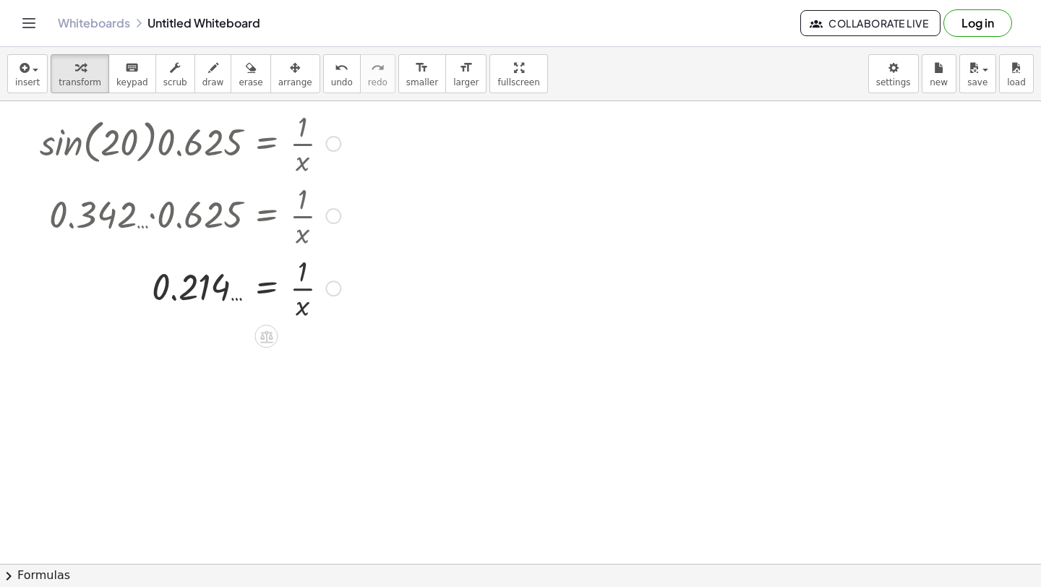
scroll to position [553, 0]
drag, startPoint x: 304, startPoint y: 312, endPoint x: 249, endPoint y: 295, distance: 58.1
click at [249, 295] on div at bounding box center [224, 286] width 385 height 72
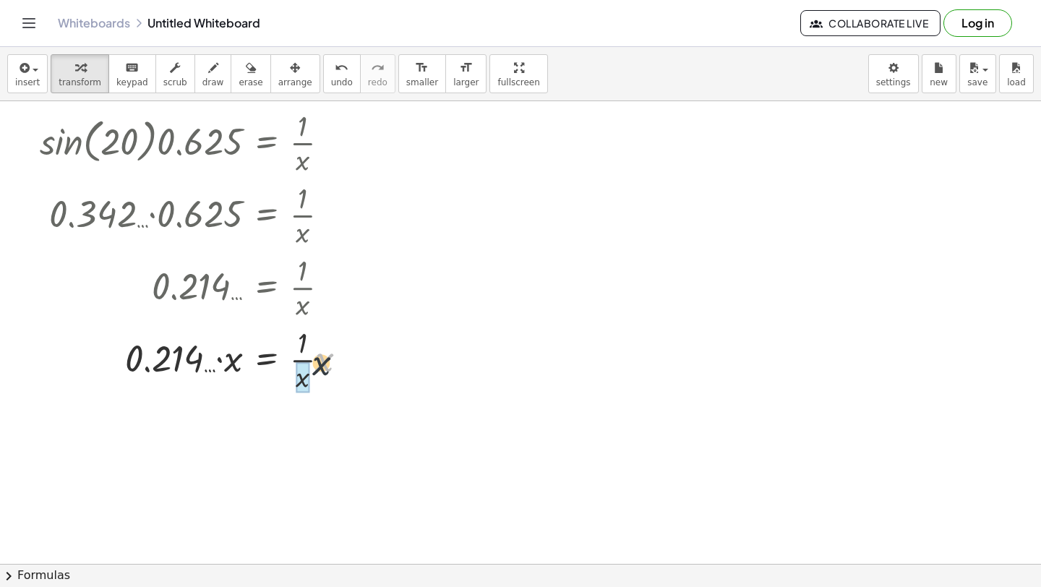
drag, startPoint x: 328, startPoint y: 360, endPoint x: 305, endPoint y: 373, distance: 26.6
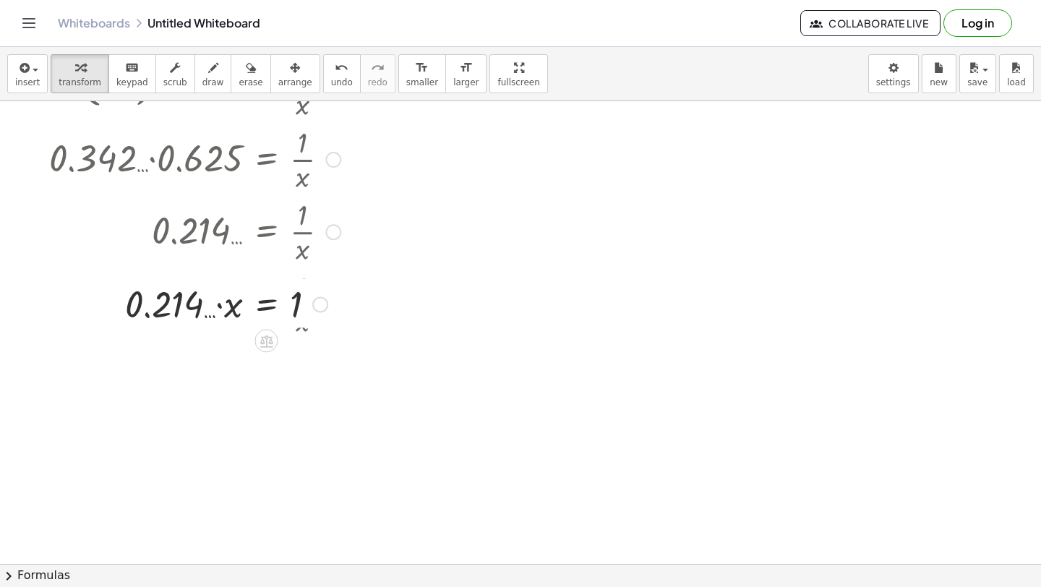
scroll to position [610, 0]
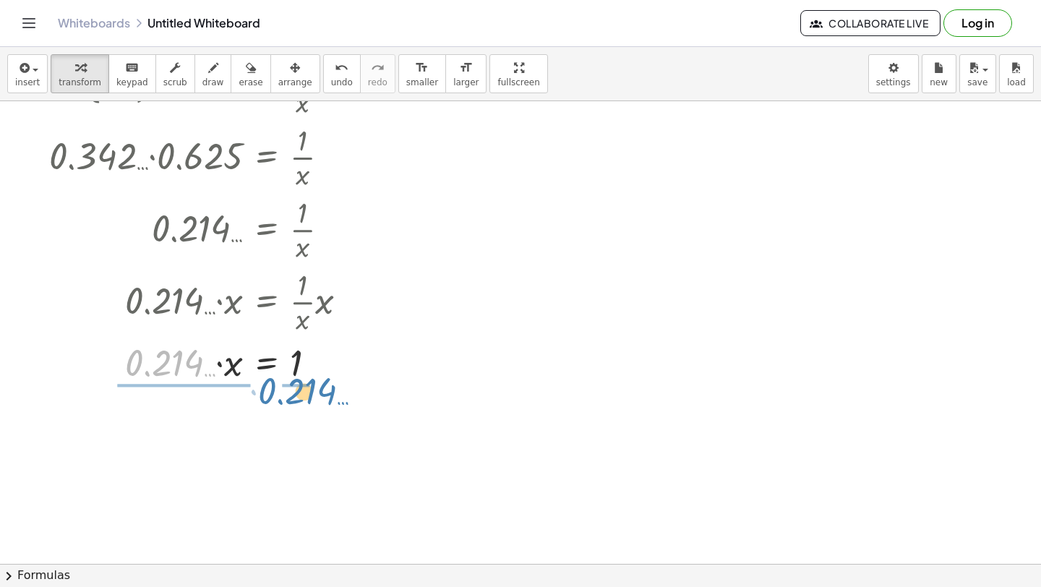
drag, startPoint x: 161, startPoint y: 354, endPoint x: 295, endPoint y: 382, distance: 137.3
click at [295, 382] on div at bounding box center [224, 361] width 385 height 49
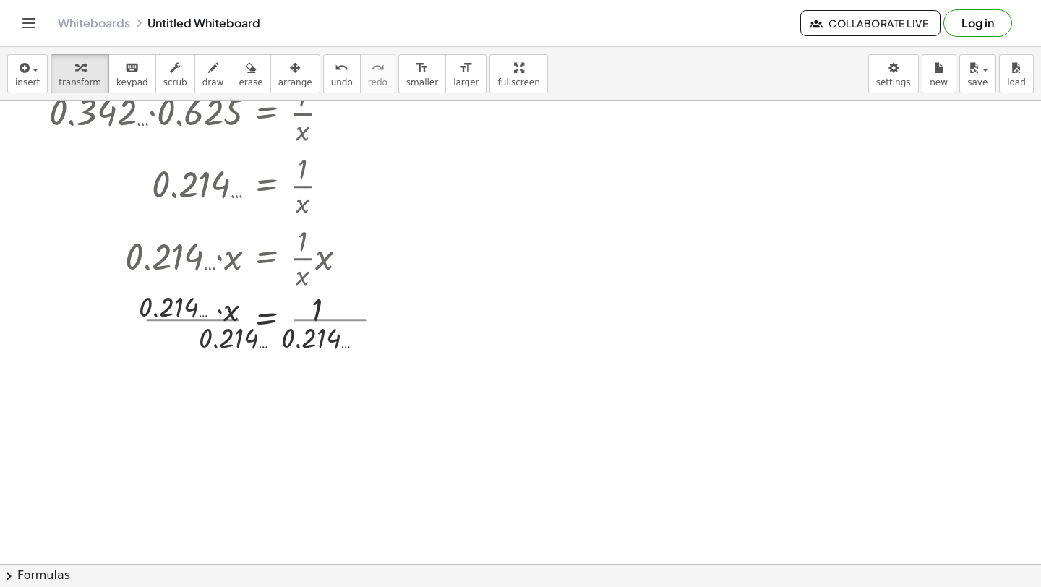
scroll to position [659, 0]
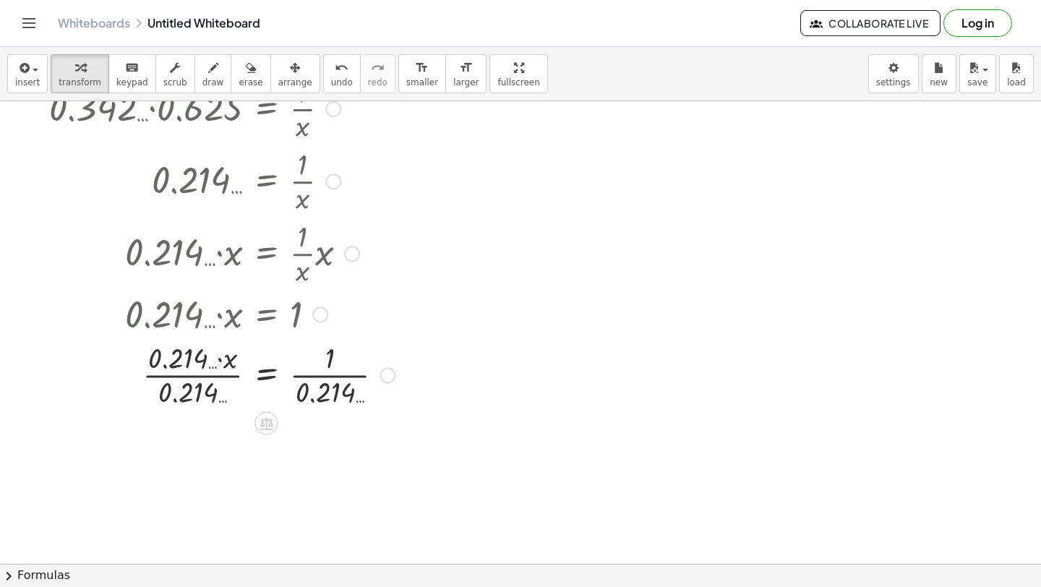
click at [210, 378] on div at bounding box center [224, 374] width 385 height 72
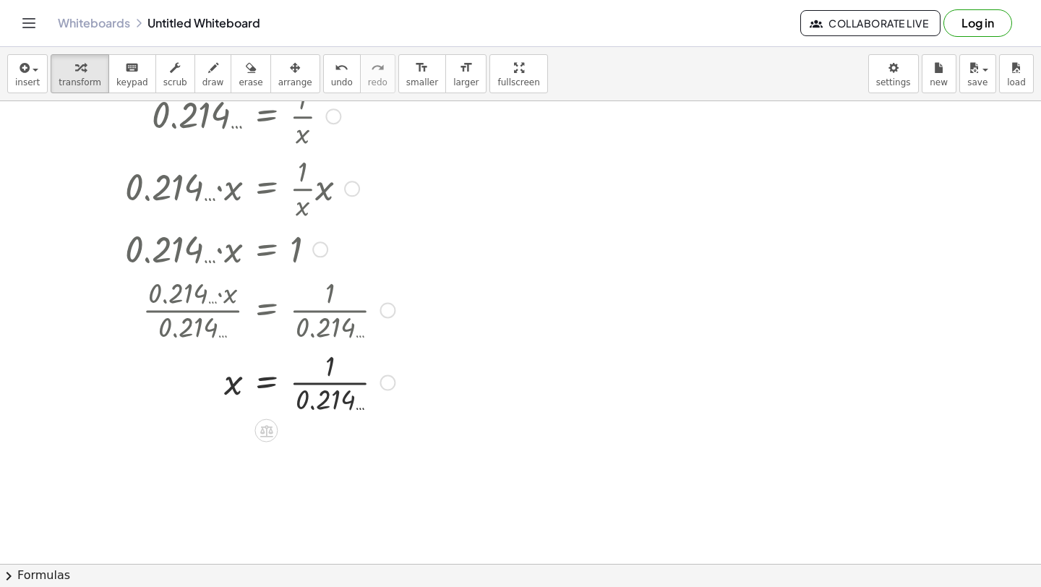
scroll to position [725, 0]
click at [323, 387] on div at bounding box center [224, 381] width 385 height 72
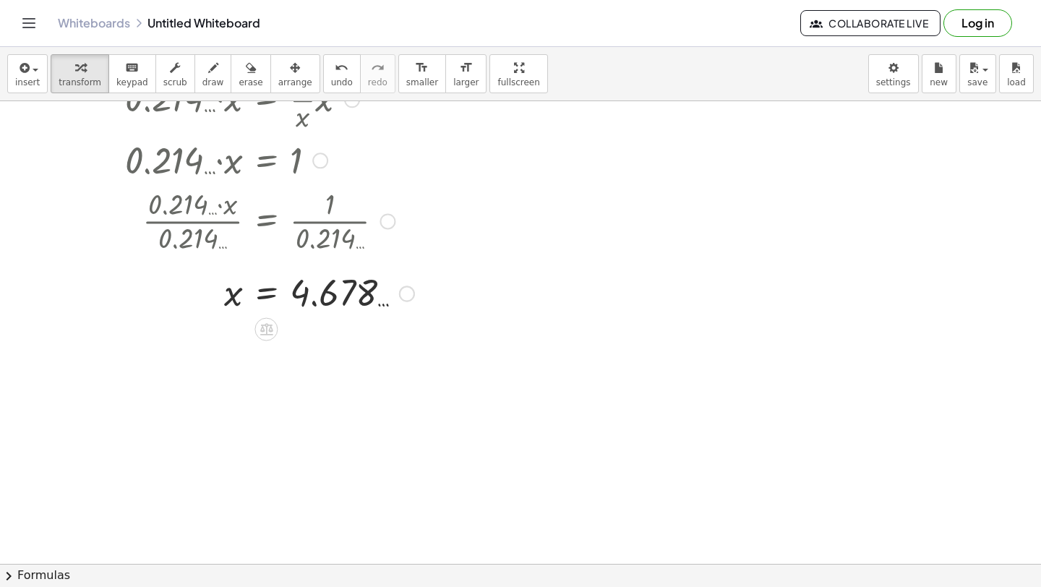
scroll to position [817, 0]
